Goal: Task Accomplishment & Management: Manage account settings

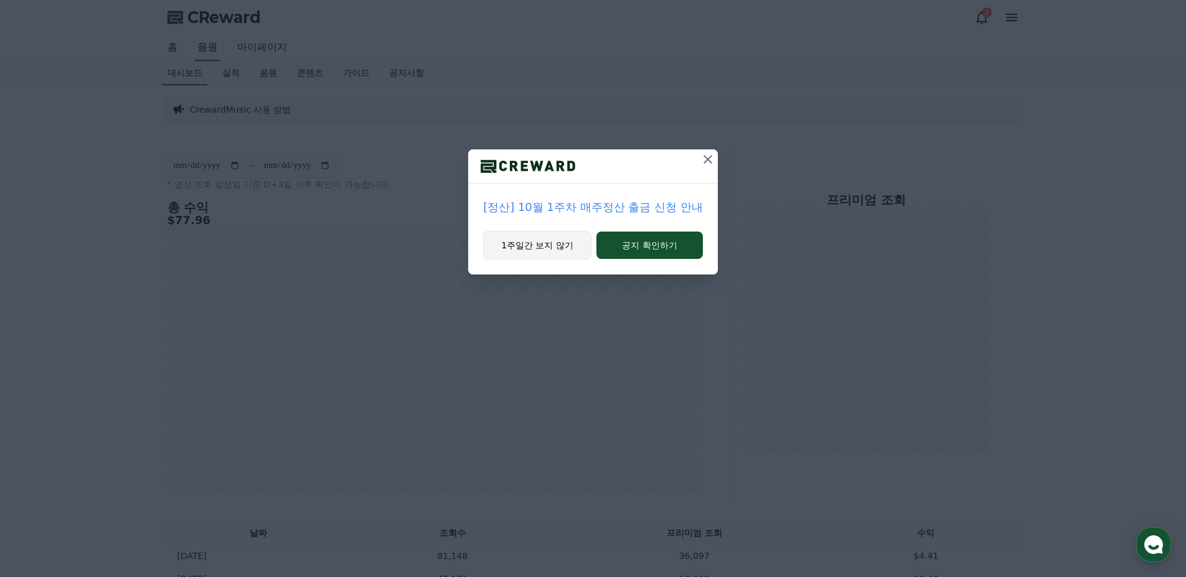
click at [538, 240] on button "1주일간 보지 않기" at bounding box center [537, 245] width 108 height 29
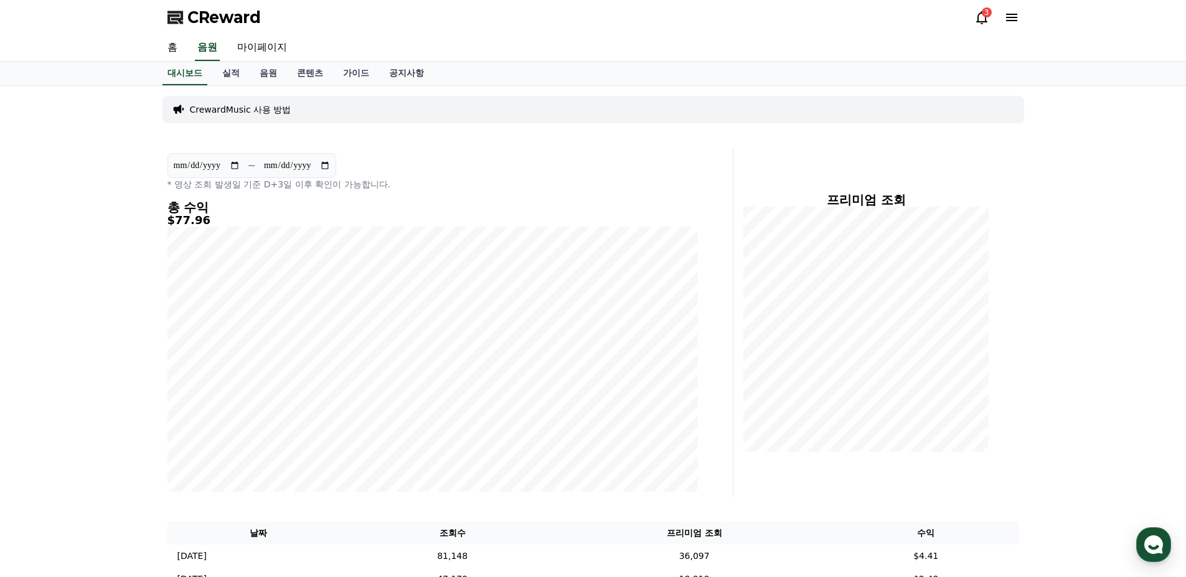
click at [987, 12] on div "3" at bounding box center [987, 12] width 10 height 10
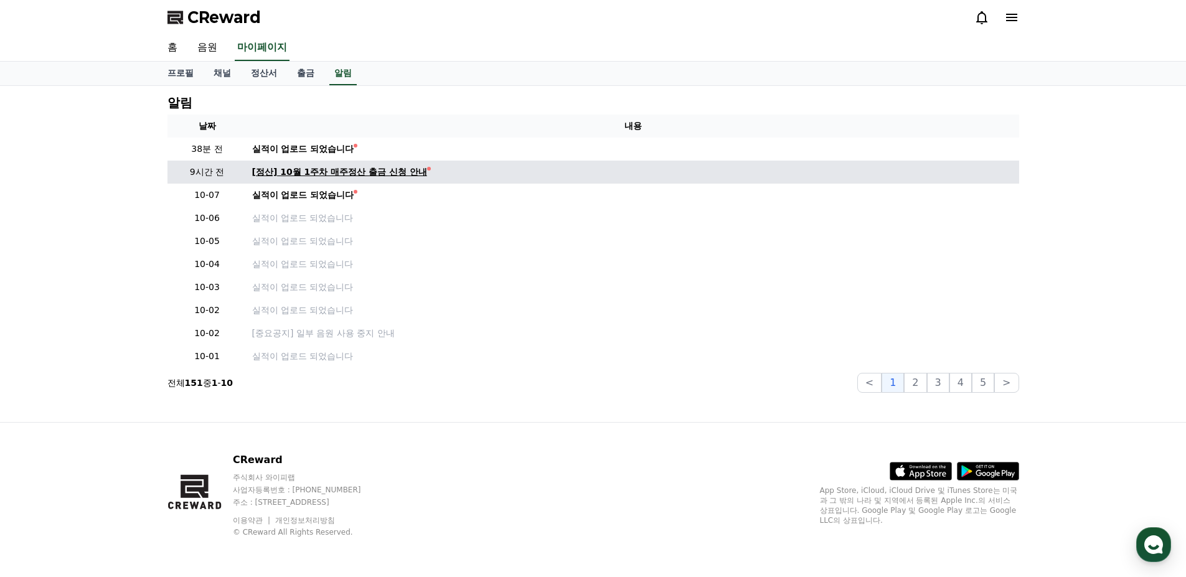
click at [348, 175] on div "[정산] 10월 1주차 매주정산 출금 신청 안내" at bounding box center [339, 172] width 175 height 13
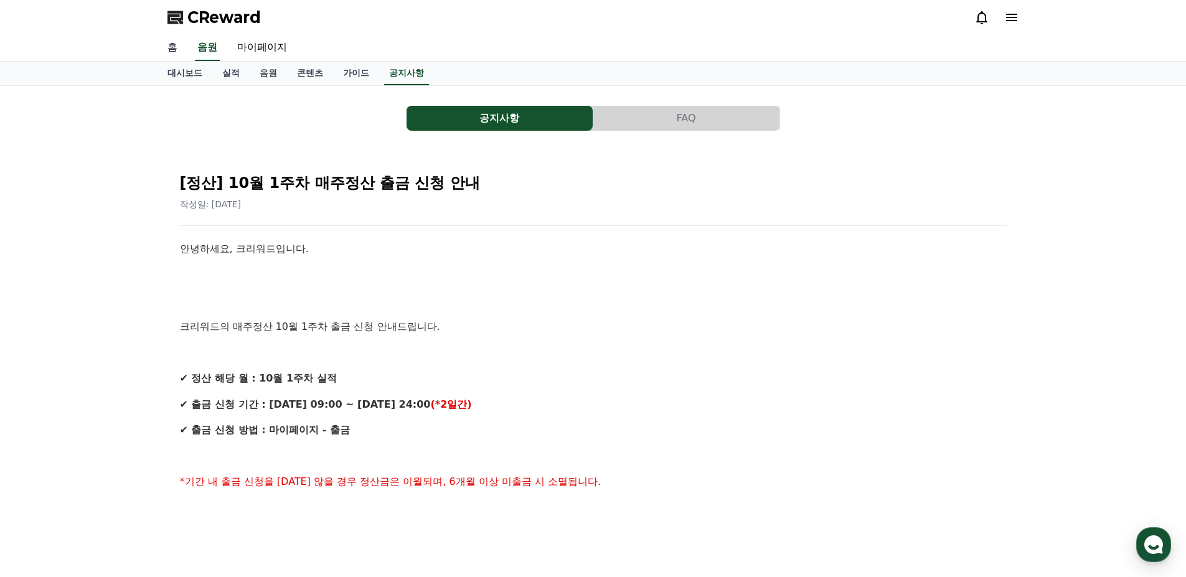
click at [176, 48] on link "홈" at bounding box center [172, 48] width 30 height 26
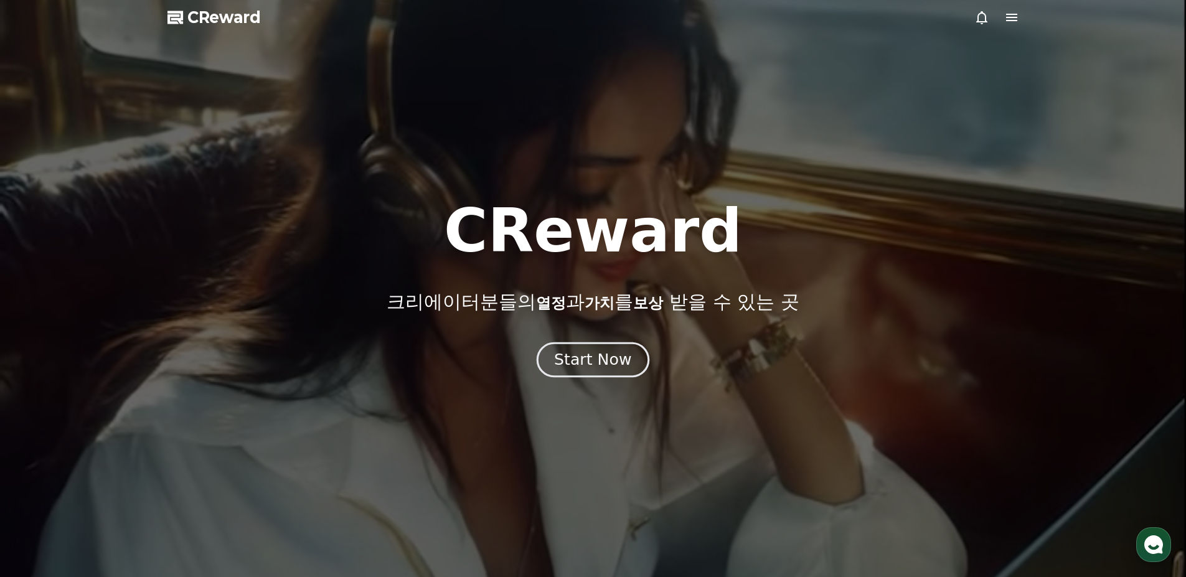
click at [623, 365] on div "Start Now" at bounding box center [592, 359] width 77 height 21
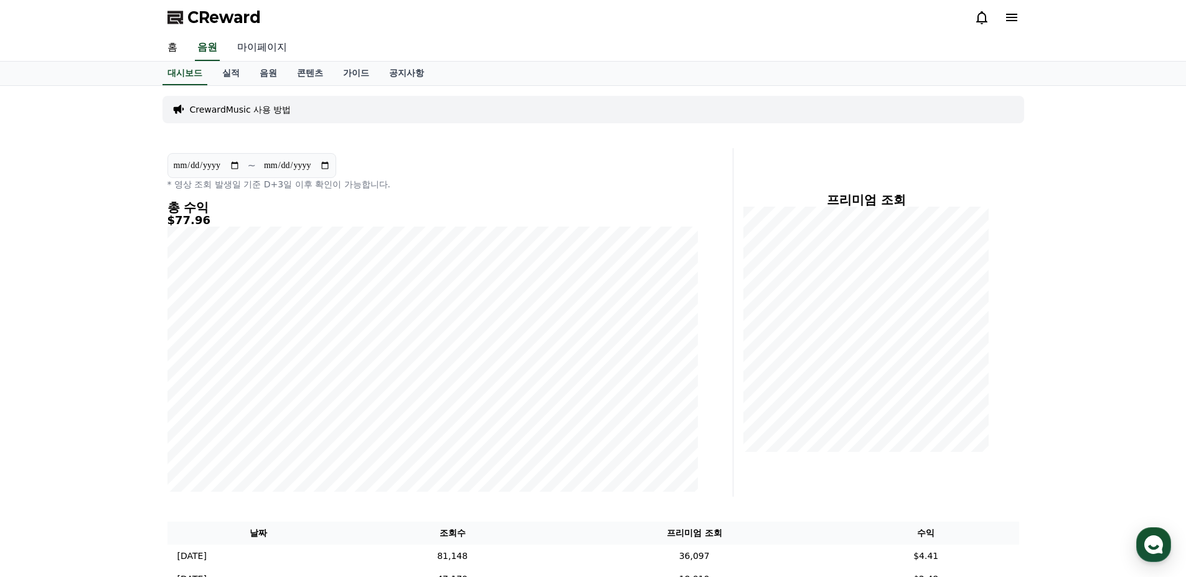
click at [276, 45] on link "마이페이지" at bounding box center [262, 48] width 70 height 26
select select "**********"
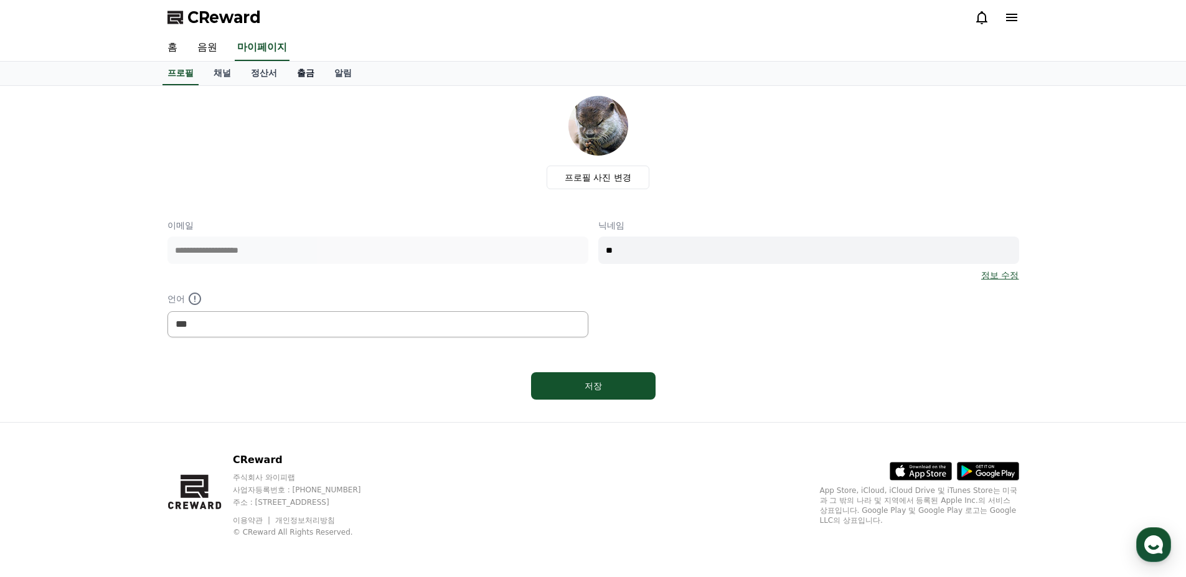
click at [291, 72] on link "출금" at bounding box center [305, 74] width 37 height 24
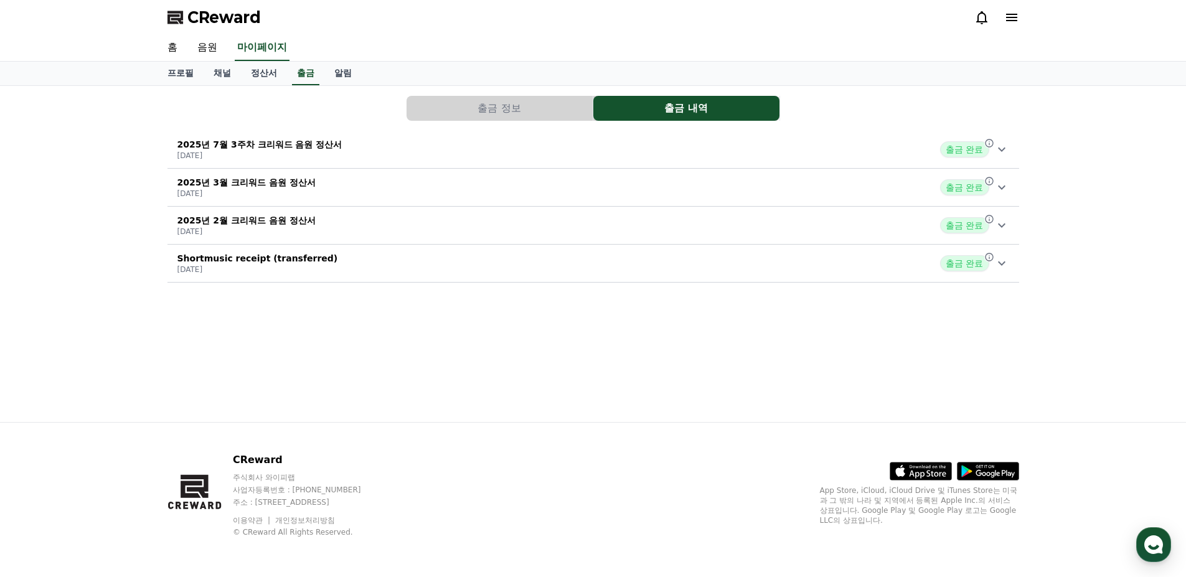
click at [956, 162] on div "2025년 7월 3주차 크리워드 음원 정산서 [DATE] 출금 완료" at bounding box center [593, 149] width 852 height 32
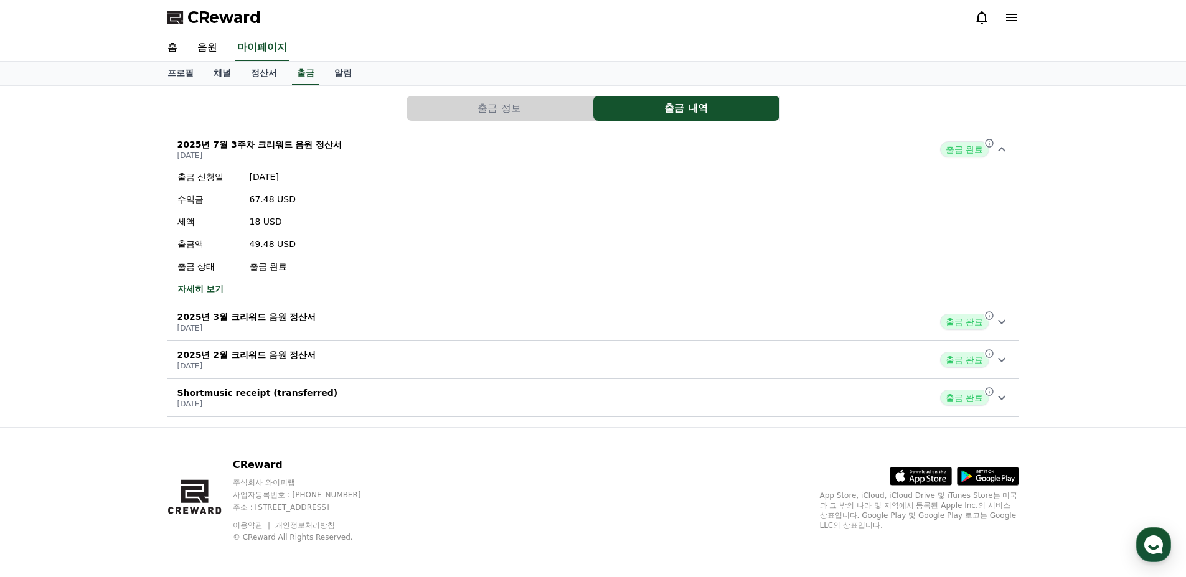
click at [862, 155] on div "2025년 7월 3주차 크리워드 음원 정산서 [DATE] 출금 완료" at bounding box center [593, 149] width 852 height 32
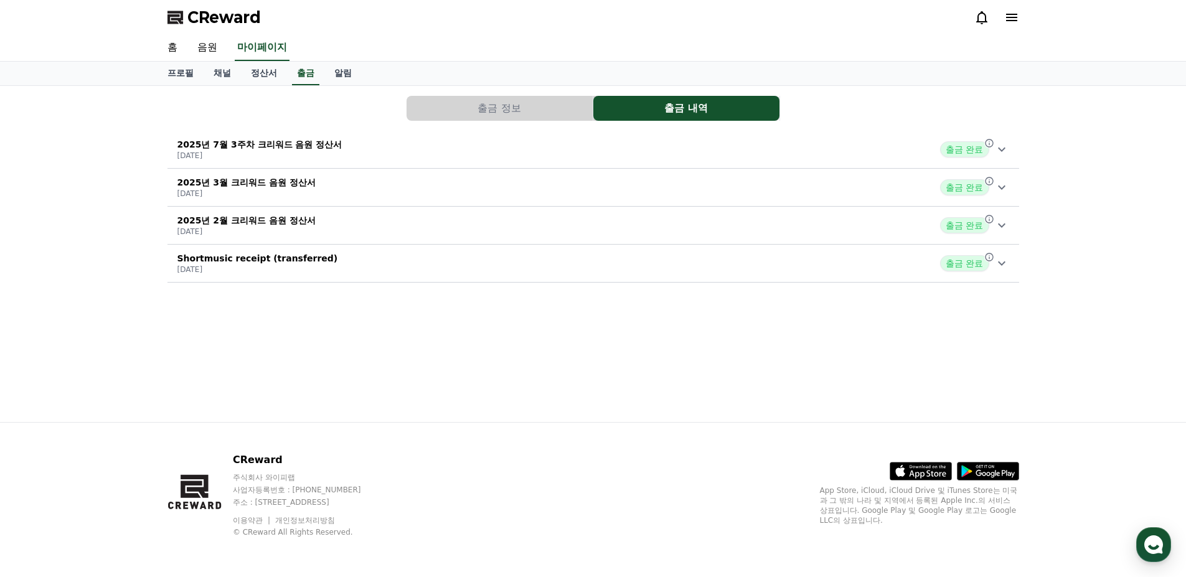
click at [863, 189] on div "2025년 3월 크리워드 음원 정산서 [DATE] 출금 완료" at bounding box center [593, 187] width 852 height 32
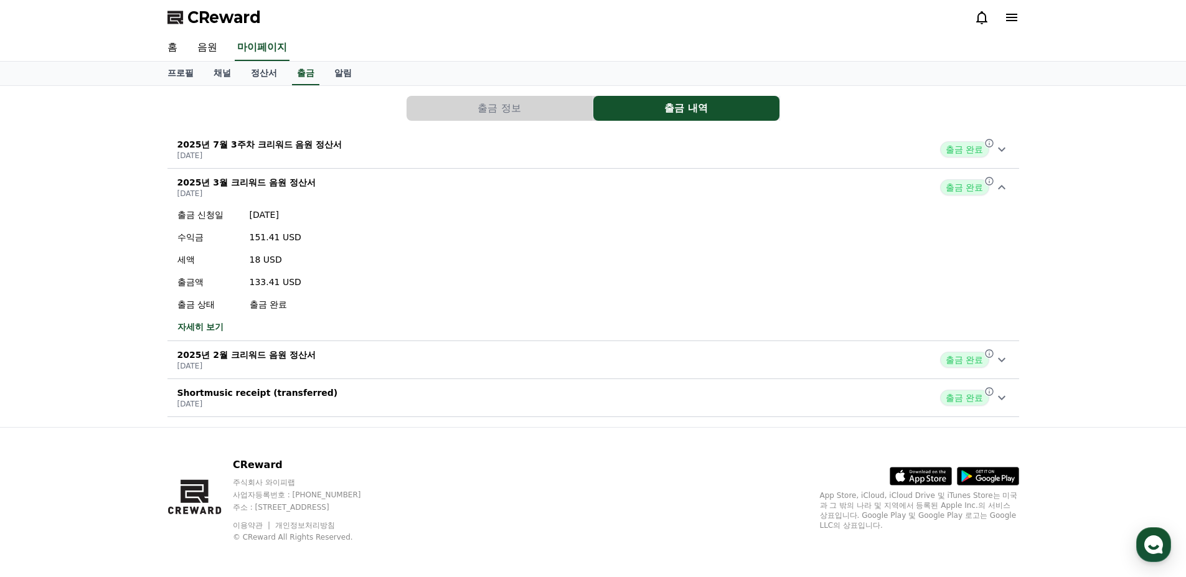
click at [863, 189] on div "2025년 3월 크리워드 음원 정산서 [DATE] 출금 완료" at bounding box center [593, 187] width 852 height 32
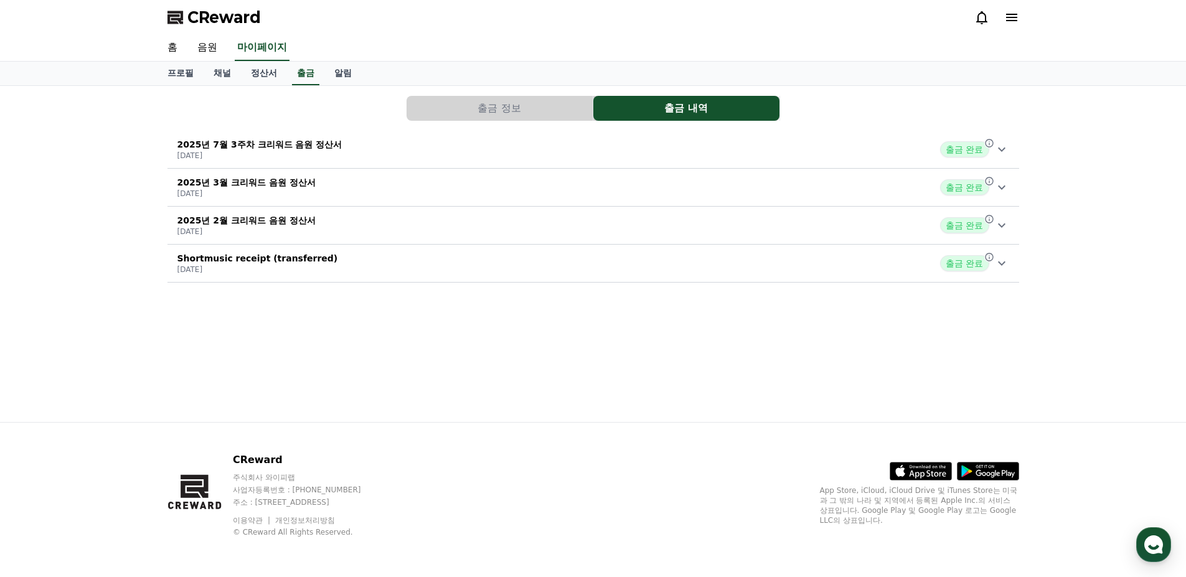
click at [863, 175] on div "2025년 3월 크리워드 음원 정산서 [DATE] 출금 완료" at bounding box center [593, 187] width 852 height 32
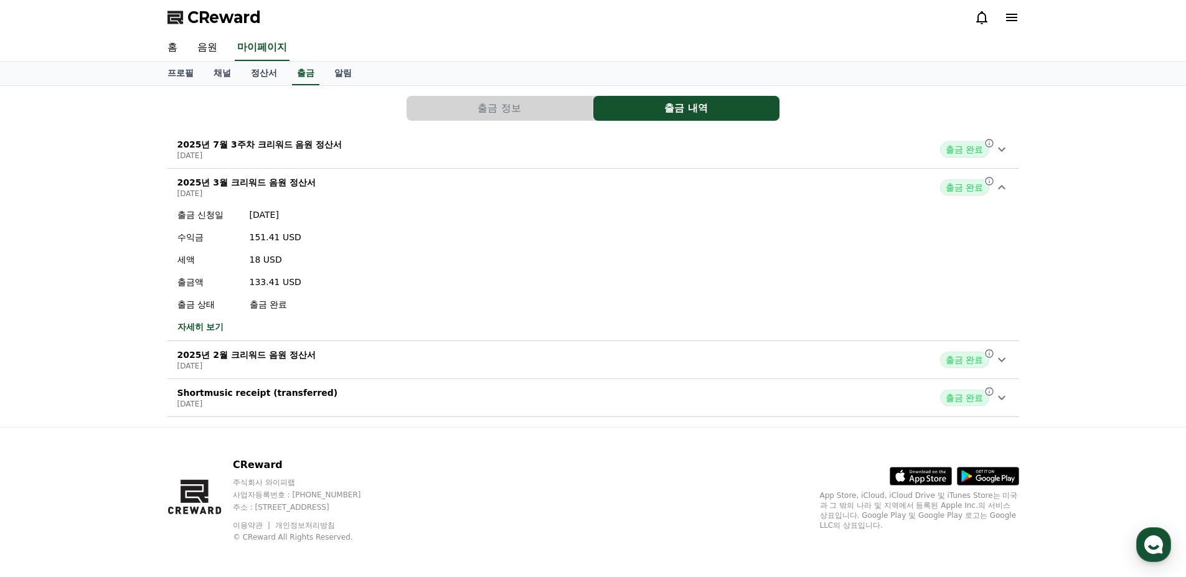
click at [867, 140] on div "2025년 7월 3주차 크리워드 음원 정산서 [DATE] 출금 완료" at bounding box center [593, 149] width 852 height 32
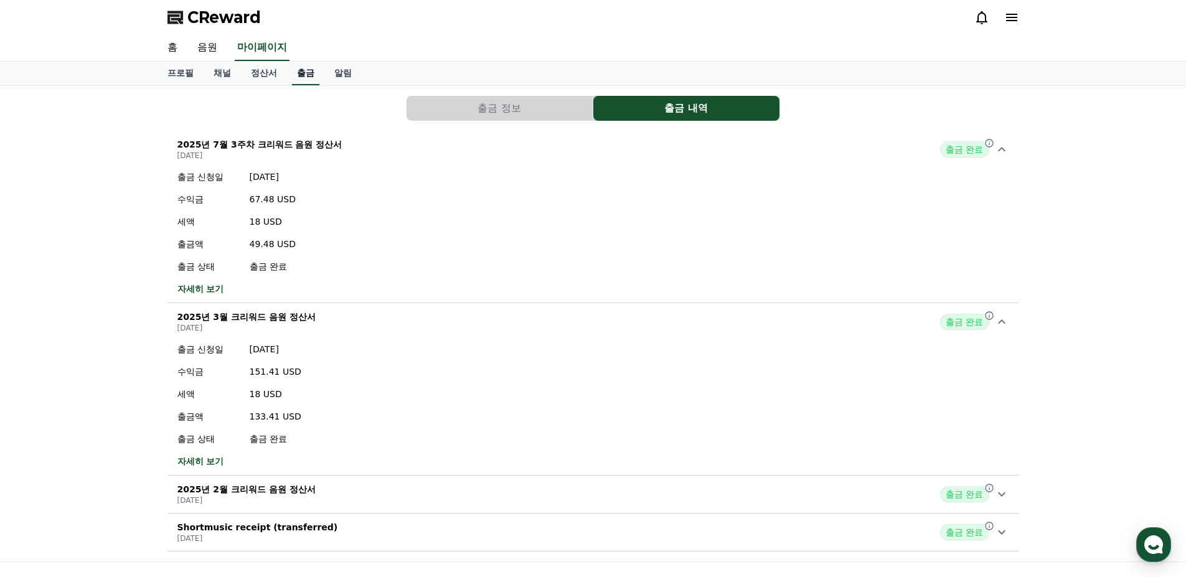
click at [314, 73] on link "출금" at bounding box center [305, 74] width 27 height 24
click at [309, 74] on link "출금" at bounding box center [305, 74] width 27 height 24
click at [534, 109] on button "출금 정보" at bounding box center [500, 108] width 186 height 25
click at [514, 115] on button "출금 정보" at bounding box center [500, 108] width 186 height 25
click at [258, 73] on link "정산서" at bounding box center [264, 74] width 46 height 24
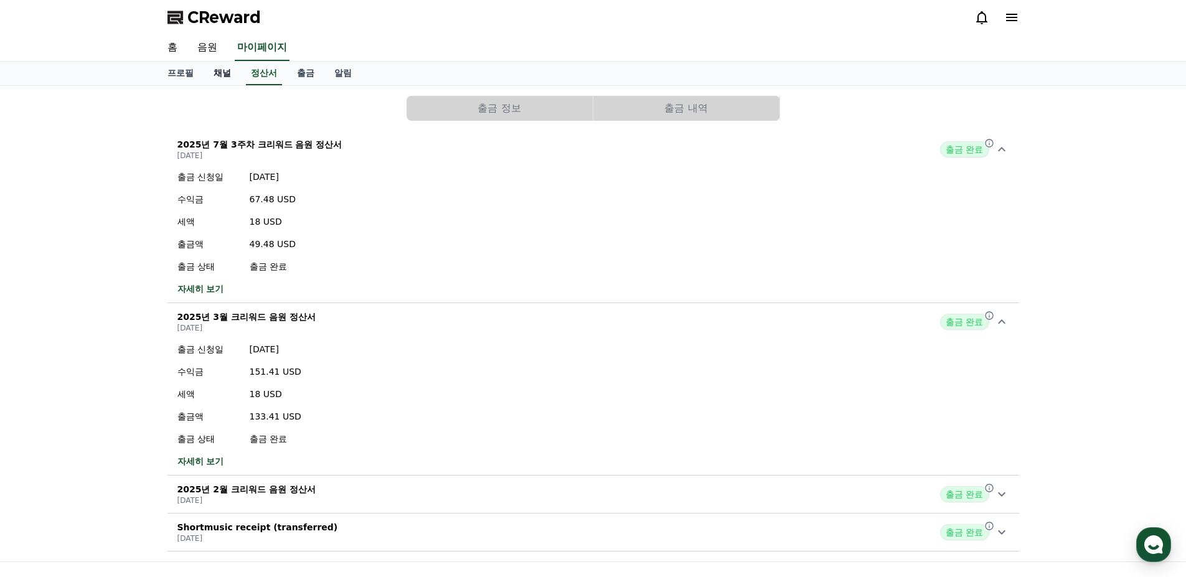
click at [225, 74] on link "채널" at bounding box center [222, 74] width 37 height 24
click at [180, 73] on link "프로필" at bounding box center [180, 74] width 46 height 24
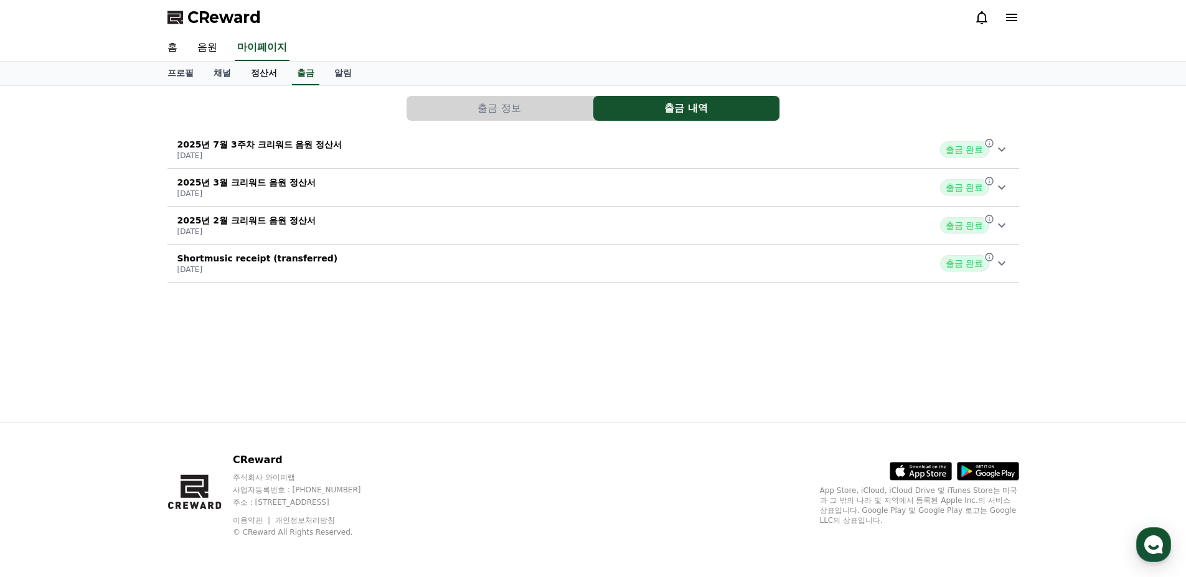
click at [264, 74] on link "정산서" at bounding box center [264, 74] width 46 height 24
